Goal: Check status

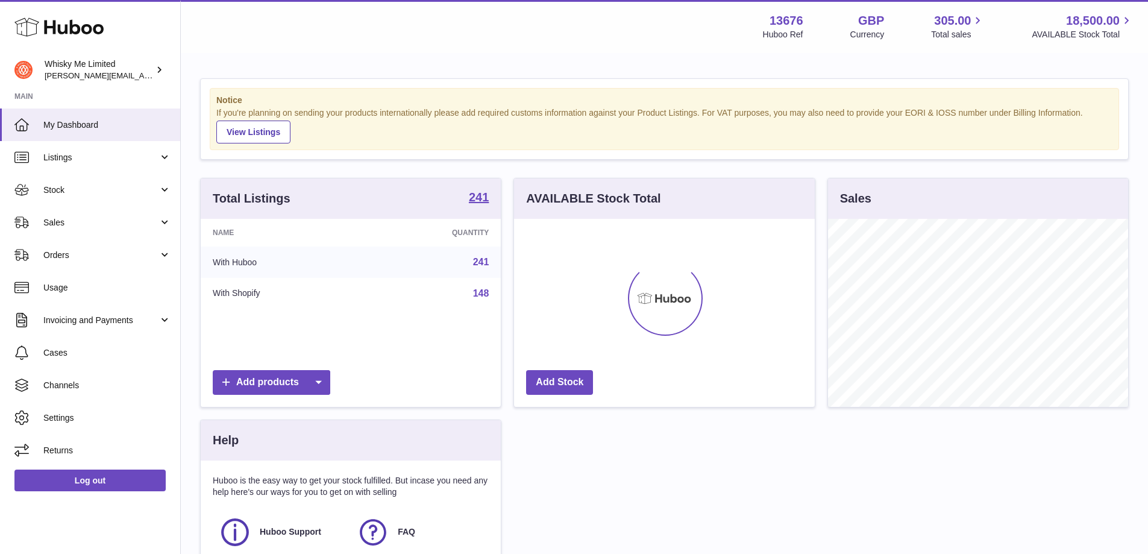
scroll to position [188, 301]
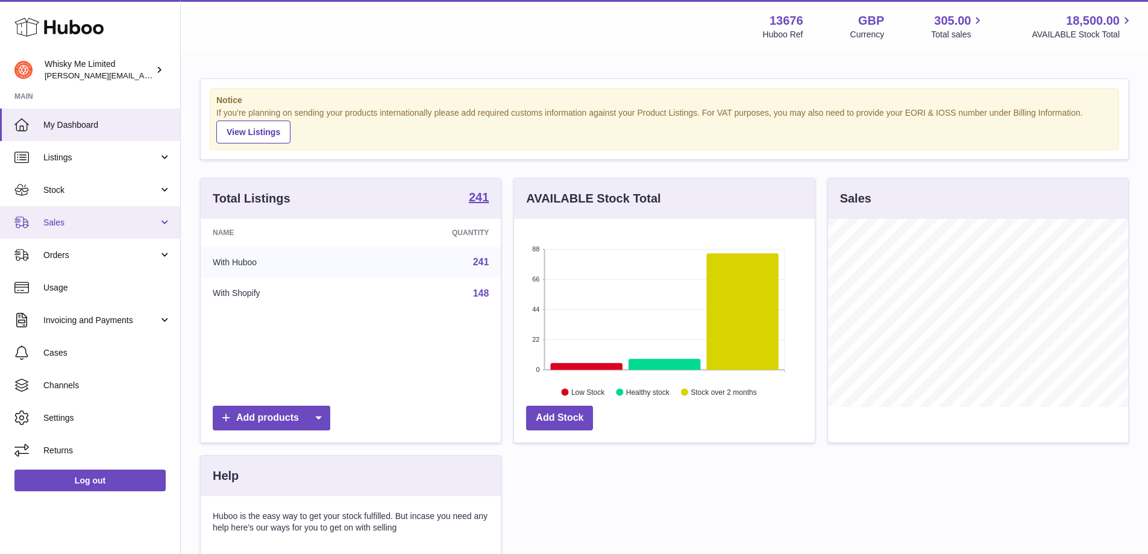
click at [69, 224] on span "Sales" at bounding box center [100, 222] width 115 height 11
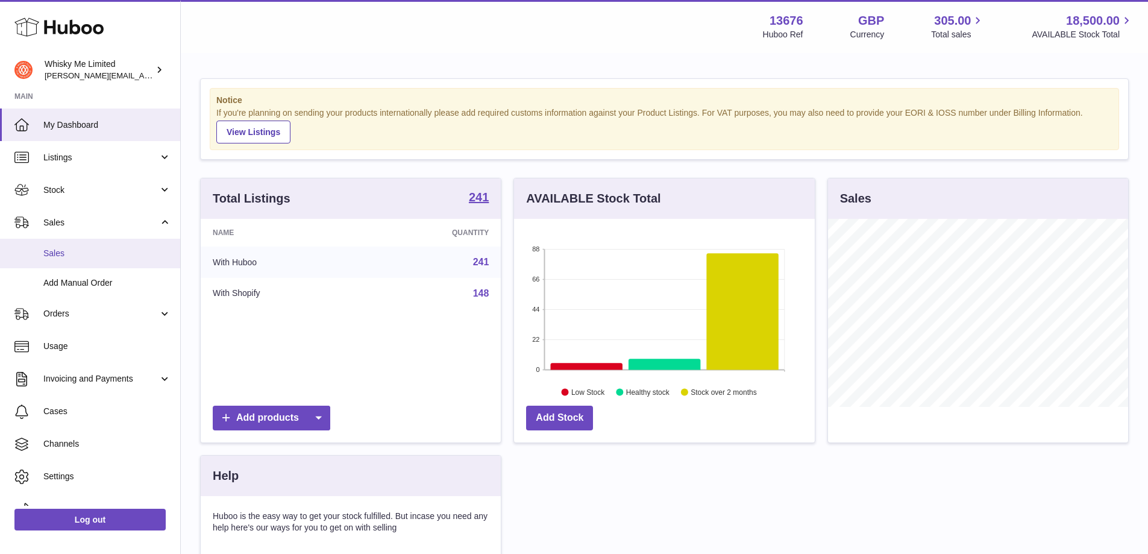
click at [86, 255] on span "Sales" at bounding box center [107, 253] width 128 height 11
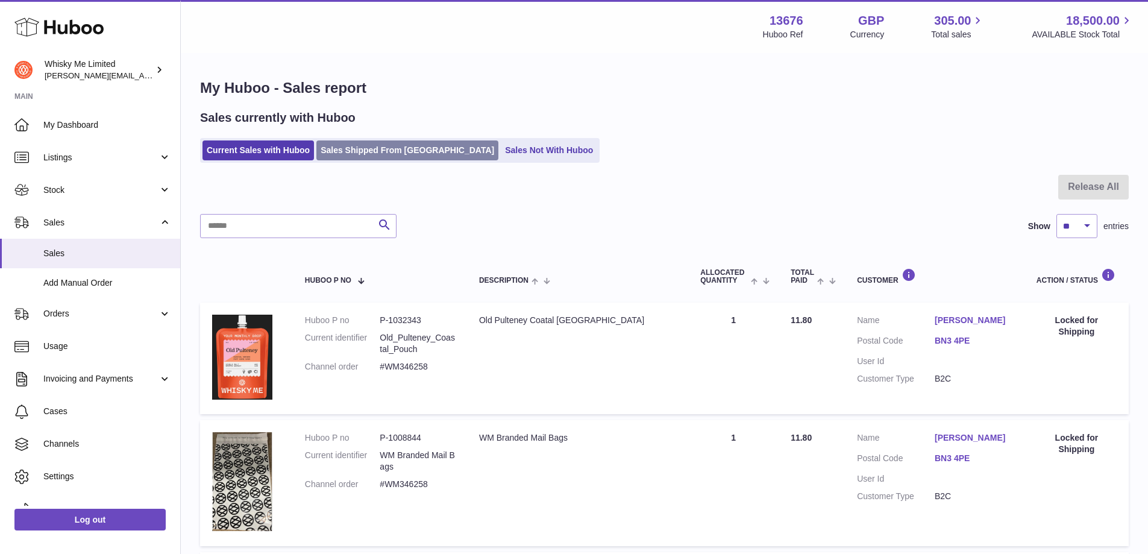
click at [334, 143] on link "Sales Shipped From Huboo" at bounding box center [407, 150] width 182 height 20
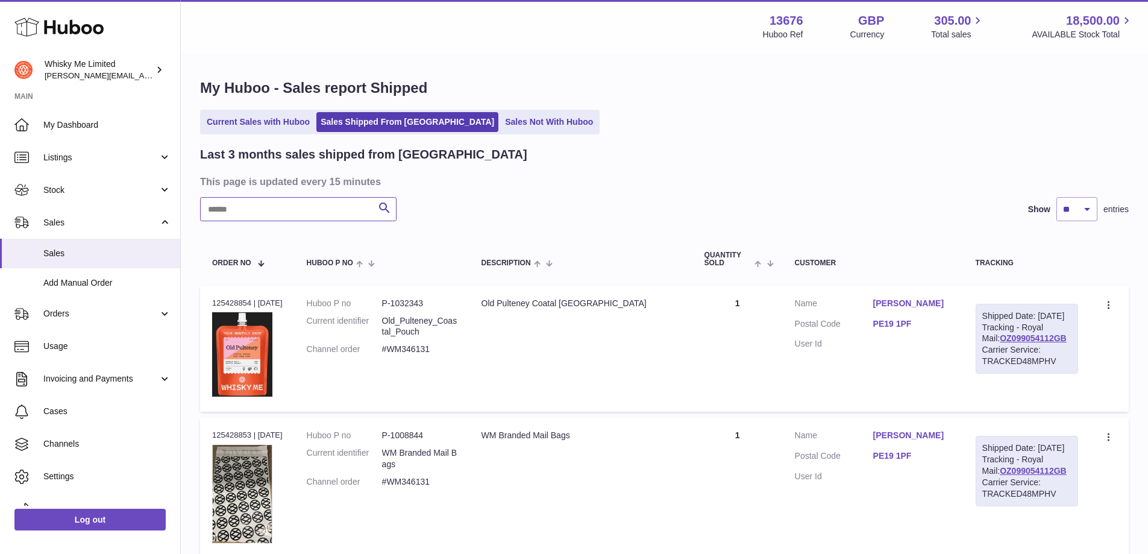
click at [299, 210] on input "text" at bounding box center [298, 209] width 196 height 24
paste input "*******"
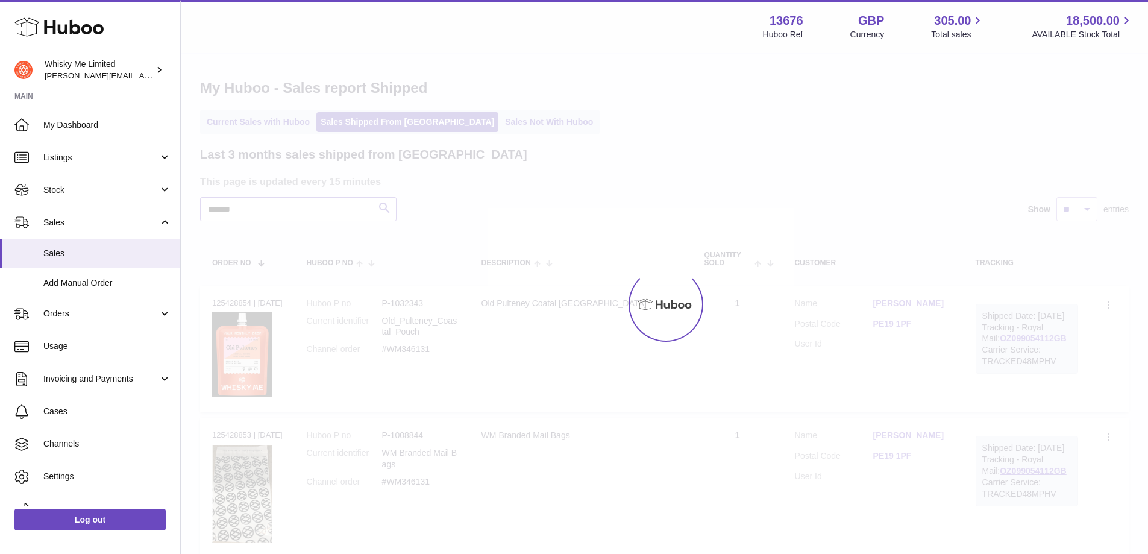
type input "*******"
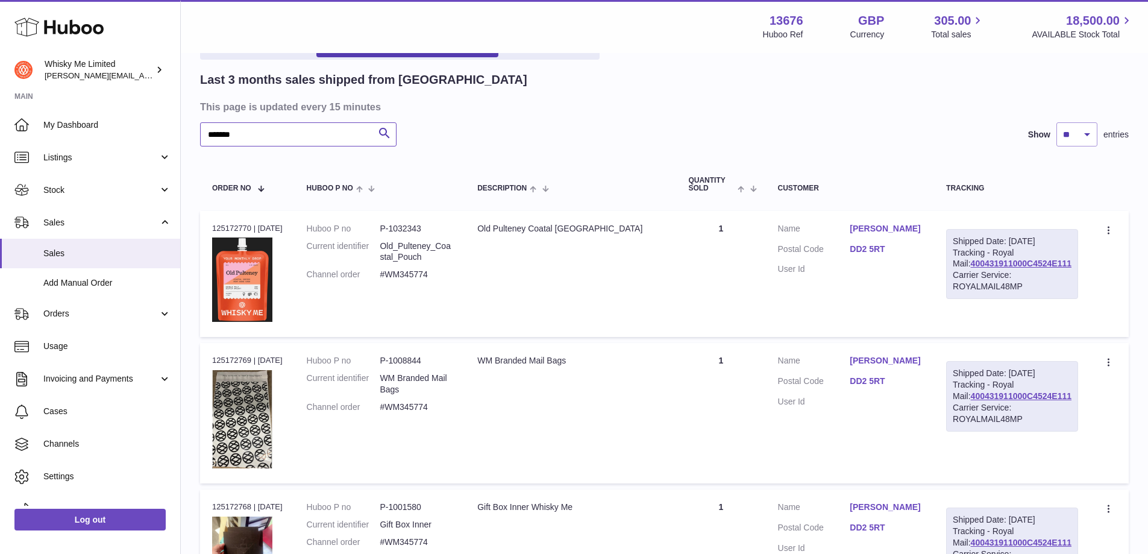
scroll to position [181, 0]
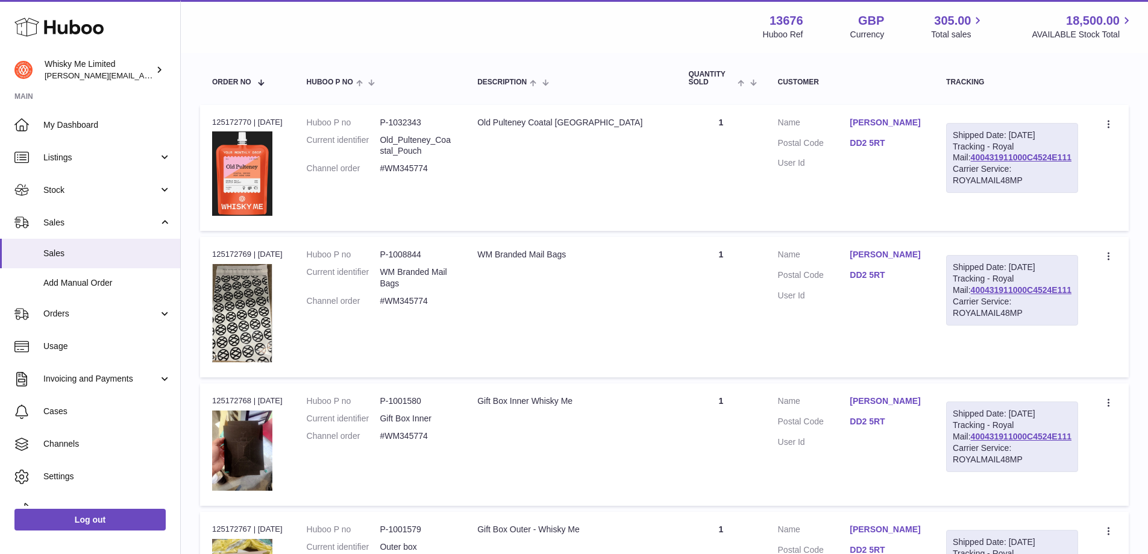
drag, startPoint x: 971, startPoint y: 169, endPoint x: 1077, endPoint y: 170, distance: 106.0
click at [1077, 170] on div "Shipped Date: [DATE] Tracking - Royal Mail: 400431911000C4524E111 Carrier Servi…" at bounding box center [1012, 158] width 132 height 70
copy link "400431911000C4524E111"
click at [1081, 177] on td "Shipped Date: [DATE] Tracking - Royal Mail: 400431911000C4524E111 Carrier Servi…" at bounding box center [1012, 168] width 156 height 127
drag, startPoint x: 1073, startPoint y: 170, endPoint x: 972, endPoint y: 173, distance: 101.3
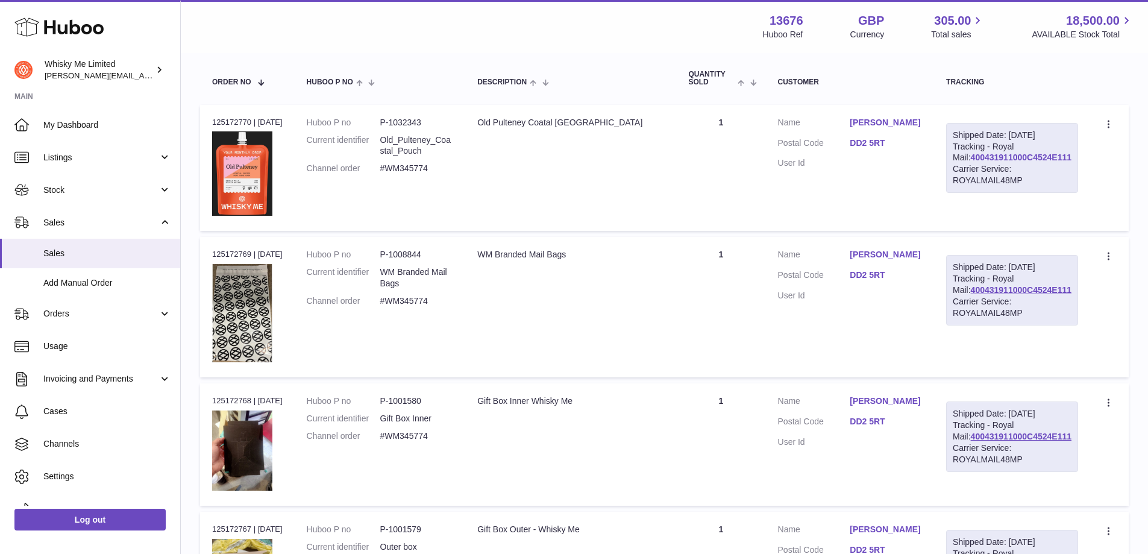
click at [972, 173] on div "Shipped Date: [DATE] Tracking - Royal Mail: 400431911000C4524E111 Carrier Servi…" at bounding box center [1012, 158] width 132 height 70
copy link "400431911000C4524E111"
